Goal: Information Seeking & Learning: Find specific fact

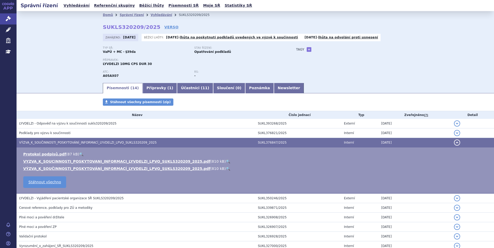
click at [226, 160] on link "🔍" at bounding box center [228, 162] width 4 height 4
drag, startPoint x: 101, startPoint y: 26, endPoint x: 149, endPoint y: 28, distance: 48.3
click at [149, 28] on strong "SUKLS320209/2025" at bounding box center [132, 27] width 58 height 6
copy strong "SUKLS320209/2025"
click at [73, 8] on link "Vyhledávání" at bounding box center [76, 5] width 29 height 7
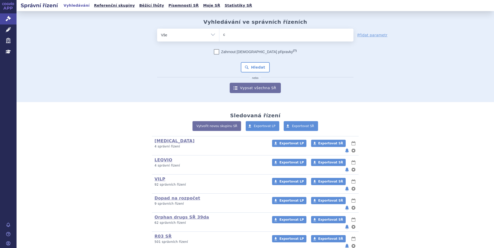
type input "ci"
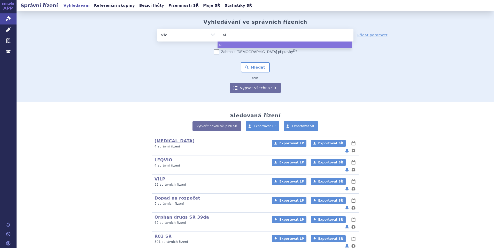
type input "cib"
type input "cibi"
type input "cibin"
type input "cibinq"
type input "cibinqo"
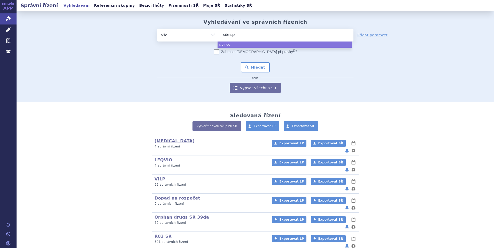
select select "cibinqo"
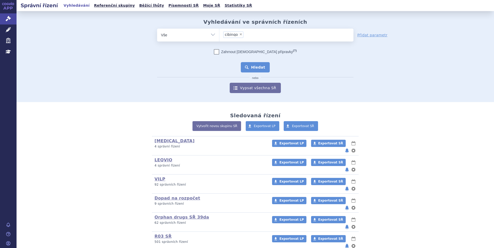
click at [247, 67] on button "Hledat" at bounding box center [255, 67] width 29 height 10
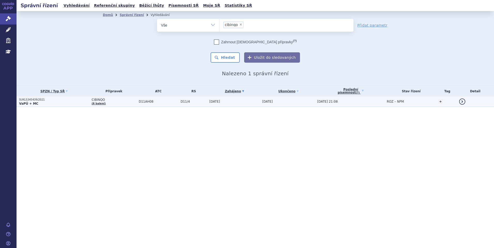
click at [68, 102] on p "VaPÚ + MC" at bounding box center [54, 104] width 70 height 4
